Goal: Task Accomplishment & Management: Use online tool/utility

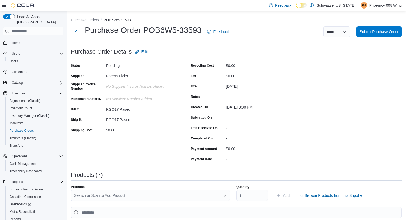
scroll to position [22, 0]
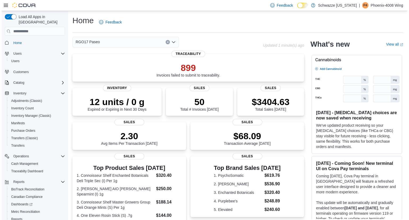
scroll to position [22, 0]
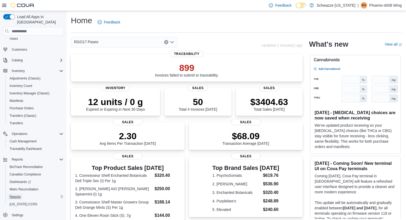
click at [15, 194] on span "Reports" at bounding box center [15, 197] width 11 height 6
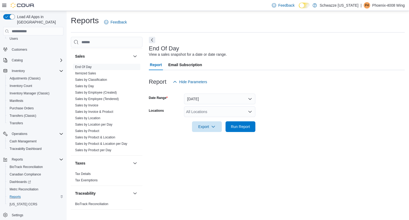
scroll to position [372, 0]
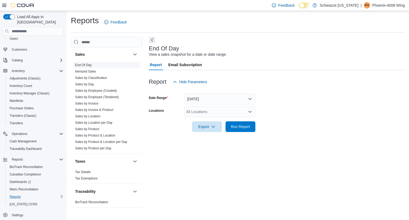
click at [87, 66] on link "End Of Day" at bounding box center [83, 65] width 17 height 4
click at [225, 111] on div "All Locations" at bounding box center [219, 111] width 71 height 11
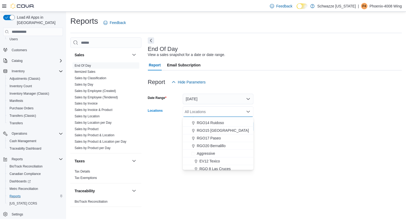
scroll to position [222, 0]
click at [219, 136] on span "RGO17 Paseo" at bounding box center [210, 137] width 24 height 5
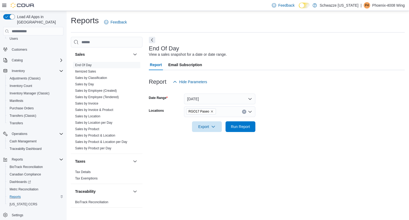
click at [273, 132] on div at bounding box center [277, 135] width 256 height 6
click at [239, 126] on span "Run Report" at bounding box center [240, 126] width 19 height 5
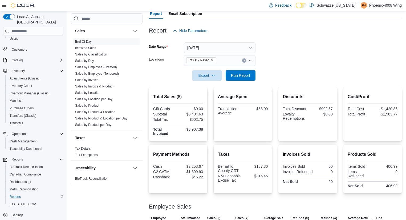
scroll to position [52, 0]
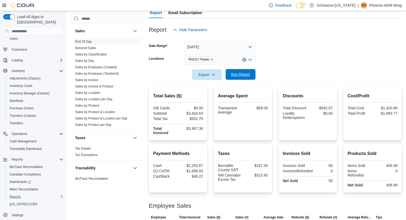
click at [241, 74] on span "Run Report" at bounding box center [240, 74] width 19 height 5
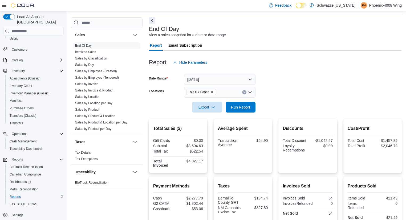
scroll to position [0, 0]
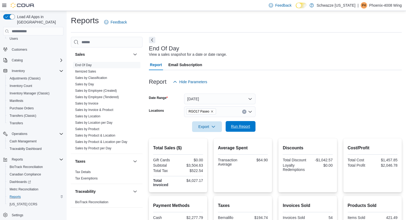
click at [241, 122] on span "Run Report" at bounding box center [240, 126] width 23 height 11
click at [236, 128] on span "Run Report" at bounding box center [240, 126] width 19 height 5
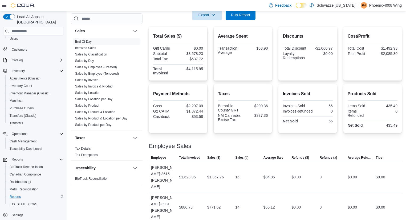
scroll to position [144, 0]
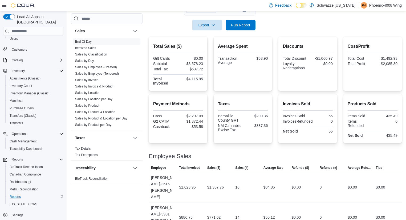
click at [332, 83] on div "Discounts Total Discount -$1,060.97 Loyalty Redemptions $0.00" at bounding box center [308, 63] width 50 height 45
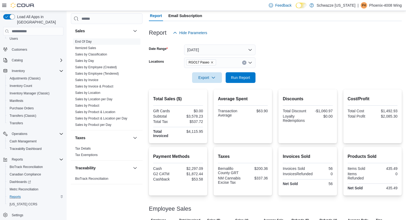
scroll to position [0, 0]
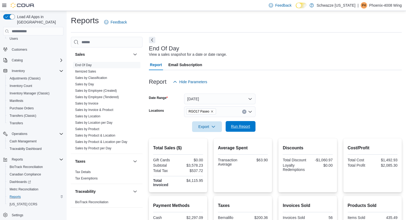
click at [240, 124] on span "Run Report" at bounding box center [240, 126] width 19 height 5
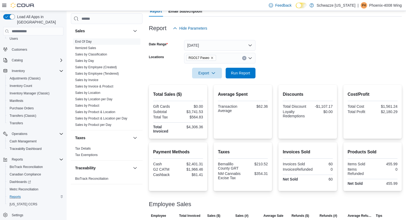
scroll to position [53, 0]
drag, startPoint x: 238, startPoint y: 77, endPoint x: 309, endPoint y: 66, distance: 72.0
click at [309, 66] on div at bounding box center [275, 66] width 253 height 4
click at [254, 75] on button "Run Report" at bounding box center [241, 73] width 30 height 11
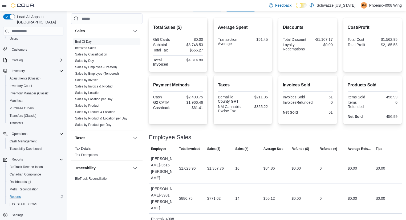
scroll to position [144, 0]
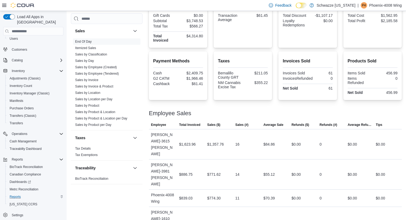
click at [320, 83] on div "Invoices Sold 61 InvoicesRefunded 0 Net Sold 61" at bounding box center [308, 81] width 50 height 21
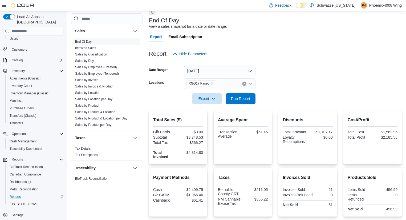
scroll to position [28, 0]
